Goal: Information Seeking & Learning: Learn about a topic

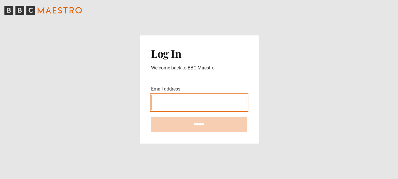
click at [195, 102] on input "Email address" at bounding box center [199, 102] width 96 height 15
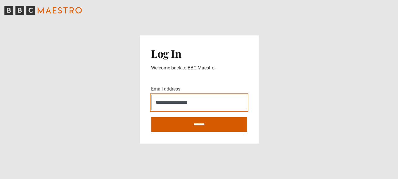
type input "**********"
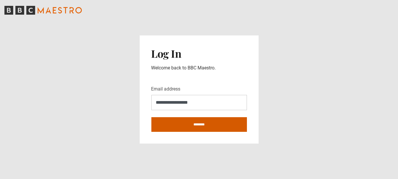
click at [175, 124] on input "********" at bounding box center [199, 124] width 96 height 15
type input "**********"
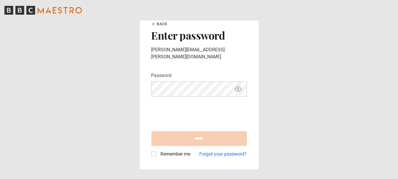
click at [0, 178] on nordpass-autofill-portal at bounding box center [0, 179] width 0 height 0
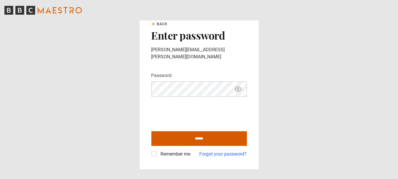
click at [199, 135] on input "******" at bounding box center [199, 138] width 96 height 15
type input "**********"
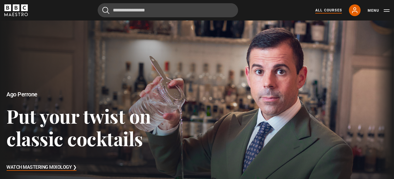
click at [327, 12] on link "All Courses" at bounding box center [328, 10] width 27 height 5
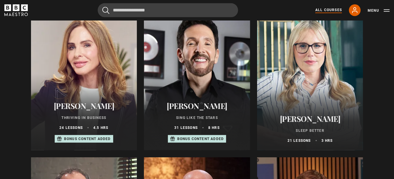
scroll to position [380, 0]
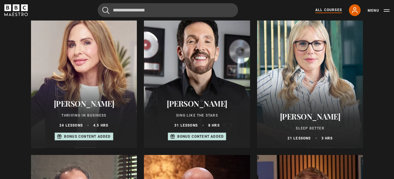
click at [300, 96] on div at bounding box center [310, 77] width 106 height 140
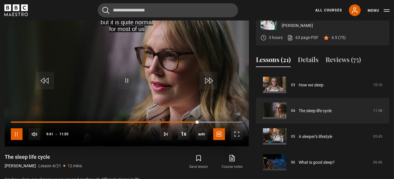
click at [17, 140] on span "Video Player" at bounding box center [17, 134] width 12 height 12
drag, startPoint x: 326, startPoint y: 7, endPoint x: 334, endPoint y: 11, distance: 8.4
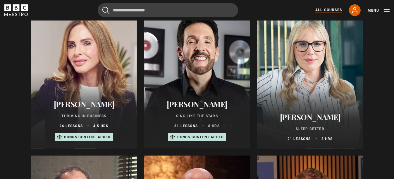
scroll to position [380, 0]
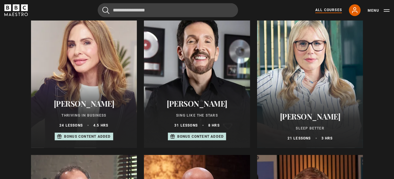
click at [192, 115] on p "Sing Like the Stars" at bounding box center [197, 115] width 92 height 5
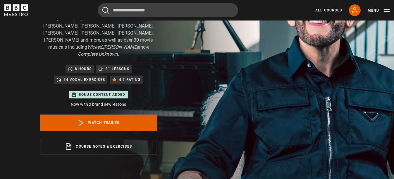
scroll to position [88, 0]
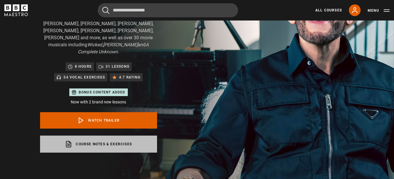
click at [94, 135] on link "Course notes & exercises opens in a new tab" at bounding box center [98, 143] width 117 height 17
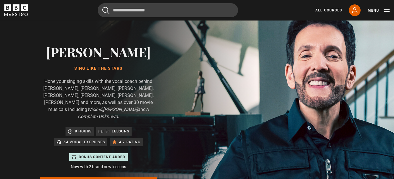
scroll to position [29, 0]
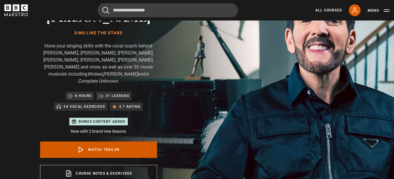
click at [91, 144] on link "Watch Trailer" at bounding box center [98, 149] width 117 height 16
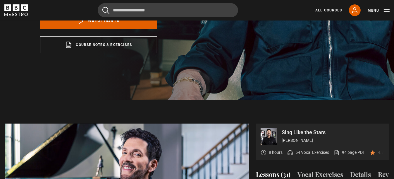
scroll to position [272, 0]
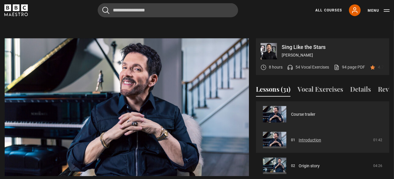
click at [299, 138] on link "Introduction" at bounding box center [310, 140] width 23 height 6
click at [310, 139] on link "Introduction" at bounding box center [310, 140] width 23 height 6
click at [312, 139] on link "Introduction" at bounding box center [310, 140] width 23 height 6
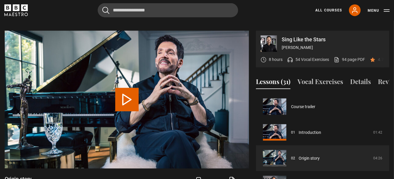
scroll to position [25, 0]
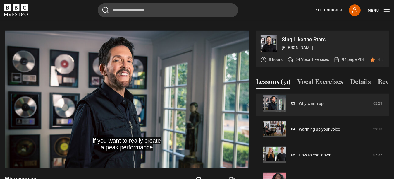
scroll to position [110, 0]
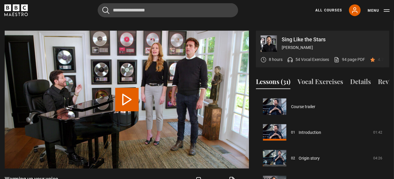
scroll to position [77, 0]
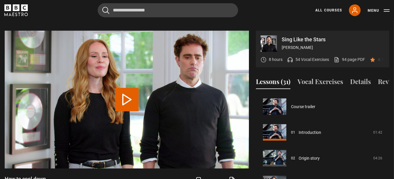
scroll to position [103, 0]
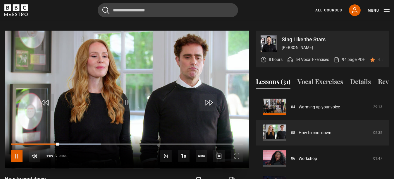
click at [15, 150] on span "Video Player" at bounding box center [17, 156] width 12 height 12
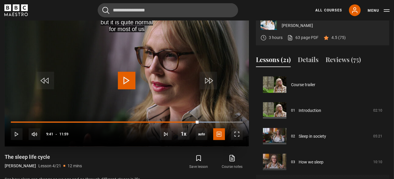
scroll to position [77, 0]
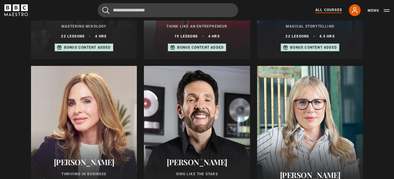
scroll to position [351, 0]
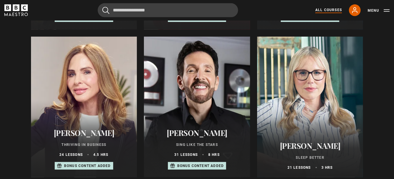
click at [191, 136] on h2 "[PERSON_NAME]" at bounding box center [197, 132] width 92 height 9
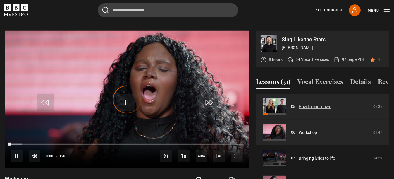
click at [303, 106] on link "How to cool down" at bounding box center [315, 107] width 33 height 6
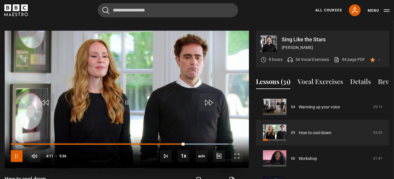
click at [15, 150] on span "Video Player" at bounding box center [17, 156] width 12 height 12
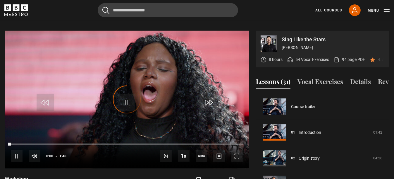
scroll to position [129, 0]
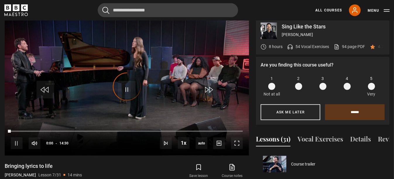
scroll to position [301, 0]
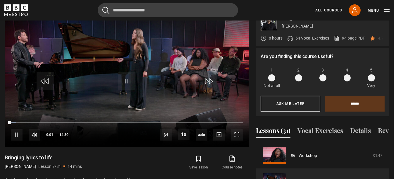
click at [373, 74] on span at bounding box center [371, 77] width 7 height 7
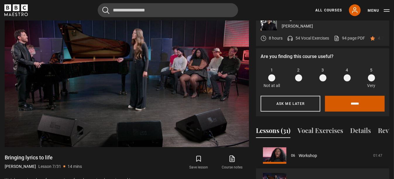
click at [350, 96] on input "******" at bounding box center [355, 104] width 60 height 16
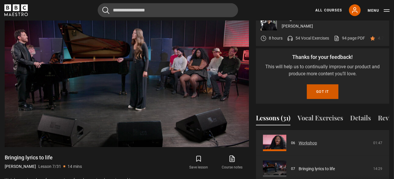
click at [320, 89] on button "Got it" at bounding box center [322, 91] width 31 height 15
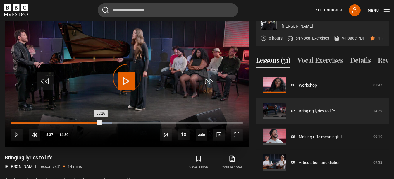
click at [101, 122] on div "Loaded : 43.68% 05:37 05:16" at bounding box center [127, 123] width 232 height 2
click at [111, 122] on div "Loaded : 44.83% 06:13 05:39" at bounding box center [127, 123] width 232 height 2
click at [122, 122] on div "Loaded : 45.98% 06:57 06:57" at bounding box center [127, 123] width 232 height 2
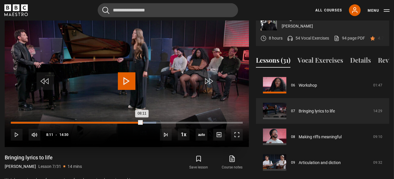
click at [142, 122] on div "Loaded : 62.64% 08:11 08:11" at bounding box center [127, 123] width 232 height 2
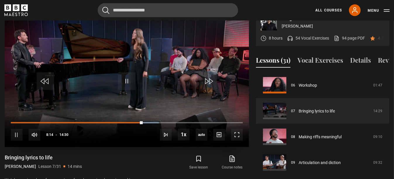
click at [149, 114] on div "10s Skip Back 10 seconds Pause 10s Skip Forward 10 seconds Loaded : 63.79% 08:3…" at bounding box center [127, 130] width 244 height 32
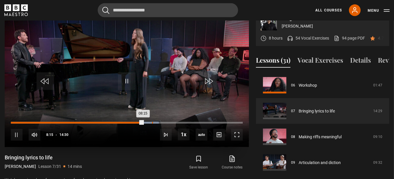
click at [152, 122] on div "Loaded : 63.79% 08:49 08:15" at bounding box center [127, 123] width 232 height 2
click at [161, 122] on div "Loaded : 68.97% 09:22 08:56" at bounding box center [127, 123] width 232 height 2
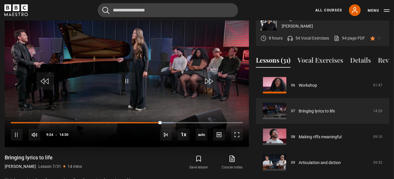
click at [170, 116] on div "10s Skip Back 10 seconds Pause 10s Skip Forward 10 seconds Loaded : 70.11% 10:0…" at bounding box center [127, 130] width 244 height 32
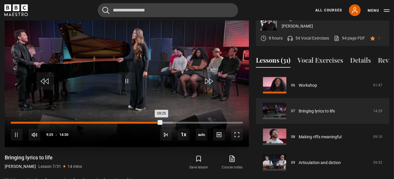
click at [173, 122] on div "Loaded : 70.11% 10:05 09:25" at bounding box center [127, 123] width 232 height 2
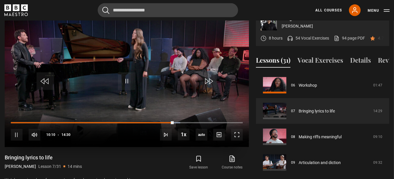
click at [182, 114] on div "10s Skip Back 10 seconds Pause 10s Skip Forward 10 seconds Loaded : 72.99% 11:4…" at bounding box center [127, 130] width 244 height 32
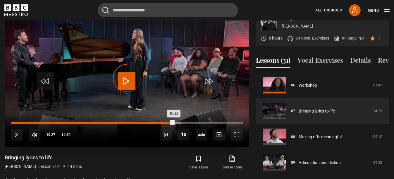
click at [178, 122] on div "Loaded : 73.56% 10:25 10:11" at bounding box center [127, 123] width 232 height 2
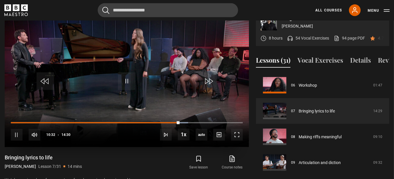
click at [190, 114] on div "10s Skip Back 10 seconds Pause 10s Skip Forward 10 seconds Loaded : 76.44% 11:3…" at bounding box center [127, 130] width 244 height 32
click at [187, 114] on div "10s Skip Back 10 seconds Pause 10s Skip Forward 10 seconds Loaded : 77.01% 11:3…" at bounding box center [127, 130] width 244 height 32
drag, startPoint x: 179, startPoint y: 115, endPoint x: 193, endPoint y: 116, distance: 14.4
click at [193, 116] on div "10s Skip Back 10 seconds Play 10s Skip Forward 10 seconds Loaded : 78.16% 11:19…" at bounding box center [127, 130] width 244 height 32
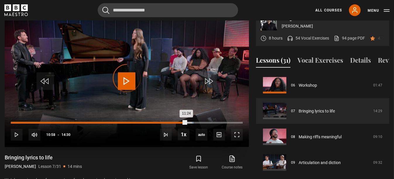
click at [186, 122] on div "Loaded : 78.74% 10:57 11:24" at bounding box center [127, 123] width 232 height 2
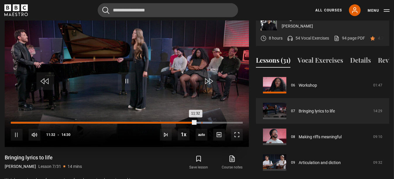
click at [201, 122] on div "Loaded : 86.78% 11:54 11:32" at bounding box center [127, 123] width 232 height 2
click at [218, 122] on div "Loaded : 94.25% 12:55 12:36" at bounding box center [127, 123] width 232 height 2
click at [223, 122] on div "Loaded : 95.40% 13:16 12:57" at bounding box center [127, 123] width 232 height 2
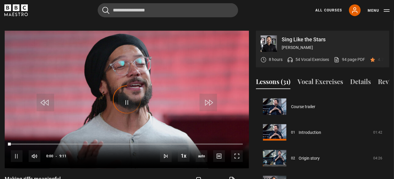
scroll to position [180, 0]
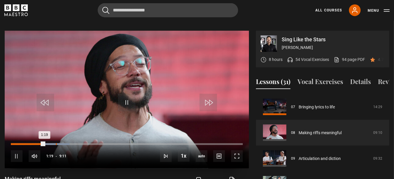
click at [57, 143] on div "Loaded : 25.41% 1:46 1:19" at bounding box center [127, 144] width 232 height 2
click at [82, 136] on div "10s Skip Back 10 seconds Pause 10s Skip Forward 10 seconds Loaded : 32.67% 2:44…" at bounding box center [127, 152] width 244 height 32
click at [129, 136] on div "10s Skip Back 10 seconds Pause 10s Skip Forward 10 seconds Loaded : 32.67% 4:11…" at bounding box center [127, 152] width 244 height 32
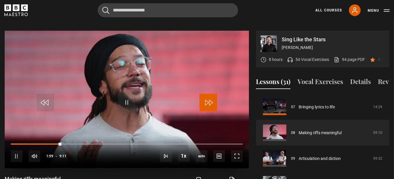
click at [207, 94] on span "Video Player" at bounding box center [208, 103] width 18 height 18
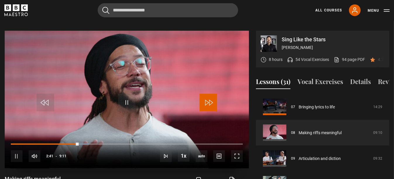
click at [207, 94] on span "Video Player" at bounding box center [208, 103] width 18 height 18
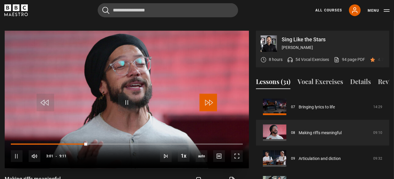
click at [207, 94] on span "Video Player" at bounding box center [208, 103] width 18 height 18
click at [206, 95] on span "Video Player" at bounding box center [208, 103] width 18 height 18
click at [209, 94] on span "Video Player" at bounding box center [208, 103] width 18 height 18
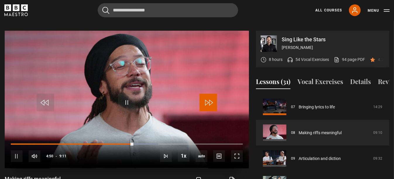
click at [207, 94] on span "Video Player" at bounding box center [208, 103] width 18 height 18
click at [207, 95] on span "Video Player" at bounding box center [208, 103] width 18 height 18
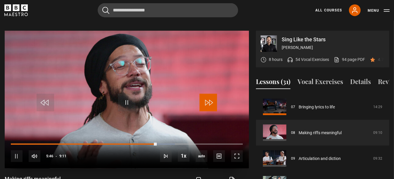
click at [207, 95] on span "Video Player" at bounding box center [208, 103] width 18 height 18
click at [210, 94] on span "Video Player" at bounding box center [208, 103] width 18 height 18
click at [209, 95] on span "Video Player" at bounding box center [208, 103] width 18 height 18
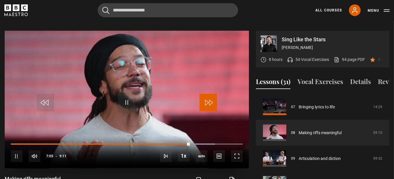
click at [208, 95] on span "Video Player" at bounding box center [208, 103] width 18 height 18
click at [208, 94] on span "Video Player" at bounding box center [208, 103] width 18 height 18
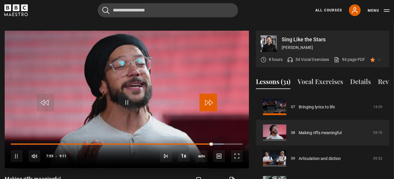
click at [208, 94] on span "Video Player" at bounding box center [208, 103] width 18 height 18
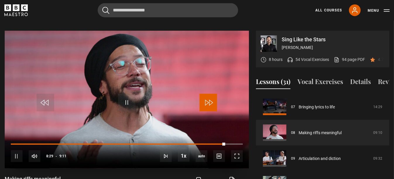
click at [208, 94] on span "Video Player" at bounding box center [208, 103] width 18 height 18
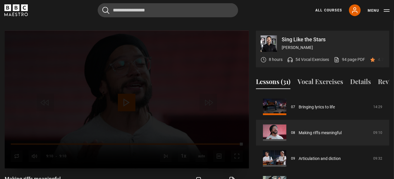
click at [208, 94] on div "Lesson Completed Up next Articulation and diction Cancel Do you want to save th…" at bounding box center [127, 99] width 244 height 137
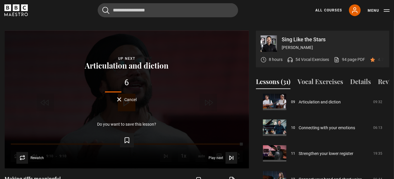
scroll to position [238, 0]
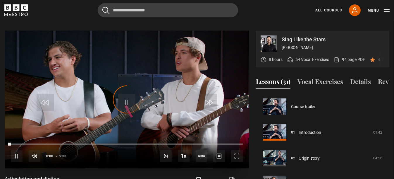
scroll to position [206, 0]
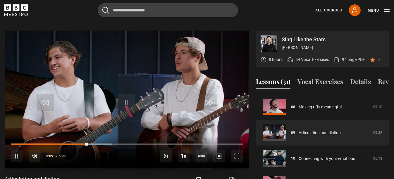
click at [128, 136] on div "10s Skip Back 10 seconds Pause 10s Skip Forward 10 seconds Loaded : 43.63% 8:56…" at bounding box center [127, 152] width 244 height 32
click at [111, 136] on div "10s Skip Back 10 seconds Pause 10s Skip Forward 10 seconds Loaded : 44.50% 4:03…" at bounding box center [127, 152] width 244 height 32
click at [205, 99] on span "Video Player" at bounding box center [208, 103] width 18 height 18
click at [209, 94] on span "Video Player" at bounding box center [208, 103] width 18 height 18
click at [207, 94] on span "Video Player" at bounding box center [208, 103] width 18 height 18
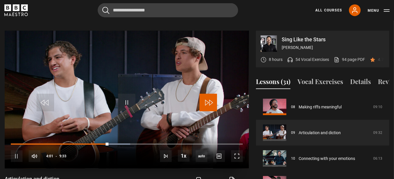
click at [207, 94] on span "Video Player" at bounding box center [208, 103] width 18 height 18
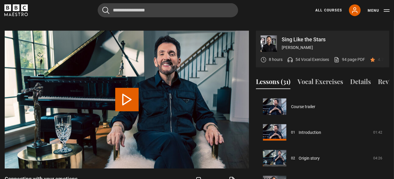
scroll to position [231, 0]
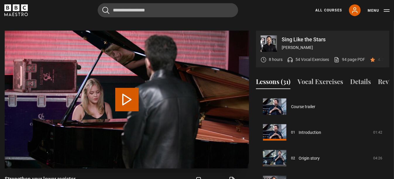
scroll to position [257, 0]
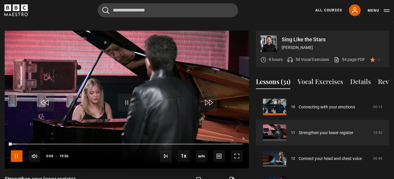
click at [16, 150] on span "Video Player" at bounding box center [17, 156] width 12 height 12
